Goal: Find specific page/section: Locate a particular part of the current website

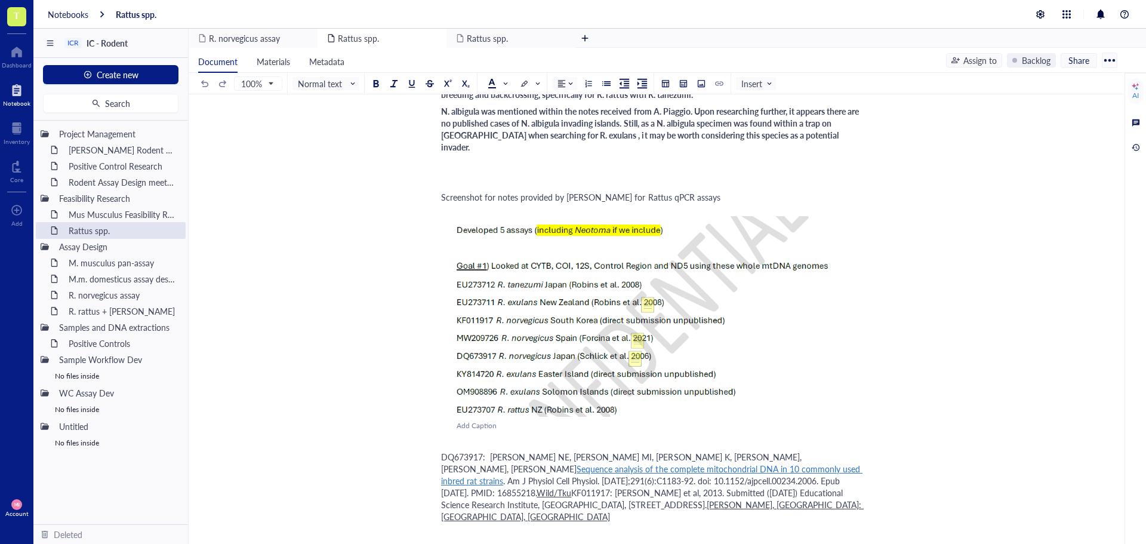
scroll to position [896, 0]
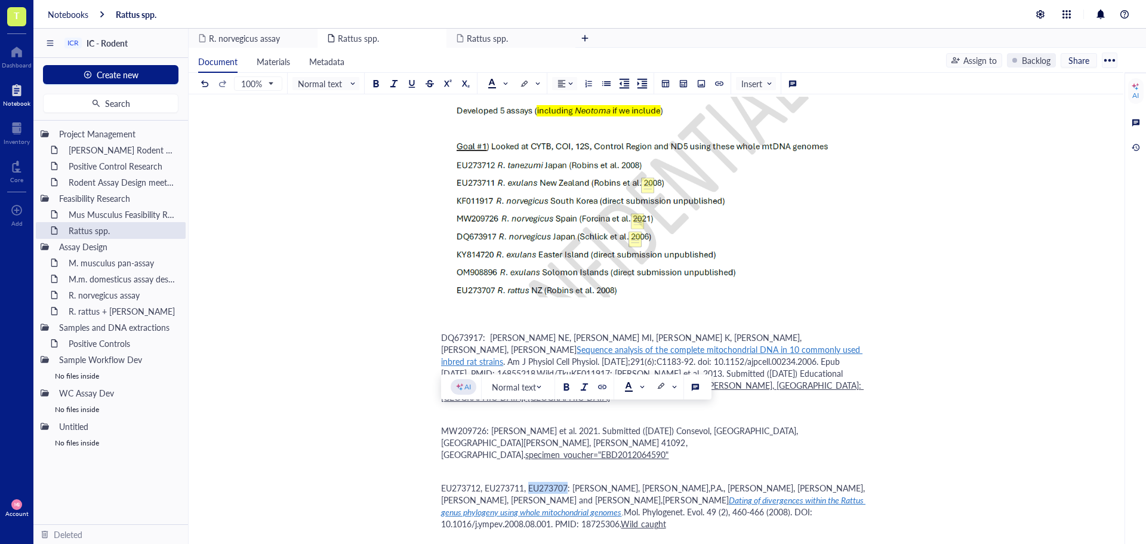
drag, startPoint x: 568, startPoint y: 414, endPoint x: 530, endPoint y: 415, distance: 38.2
click at [530, 482] on span "EU273712, EU273711, EU273707: Robins,J.H., McLenachan,P.A., Phillips,M.J., Crai…" at bounding box center [653, 494] width 424 height 24
copy span "EU273707"
click at [100, 313] on div "R. rattus + tanezumi assay" at bounding box center [115, 311] width 104 height 17
